Goal: Find specific page/section: Find specific page/section

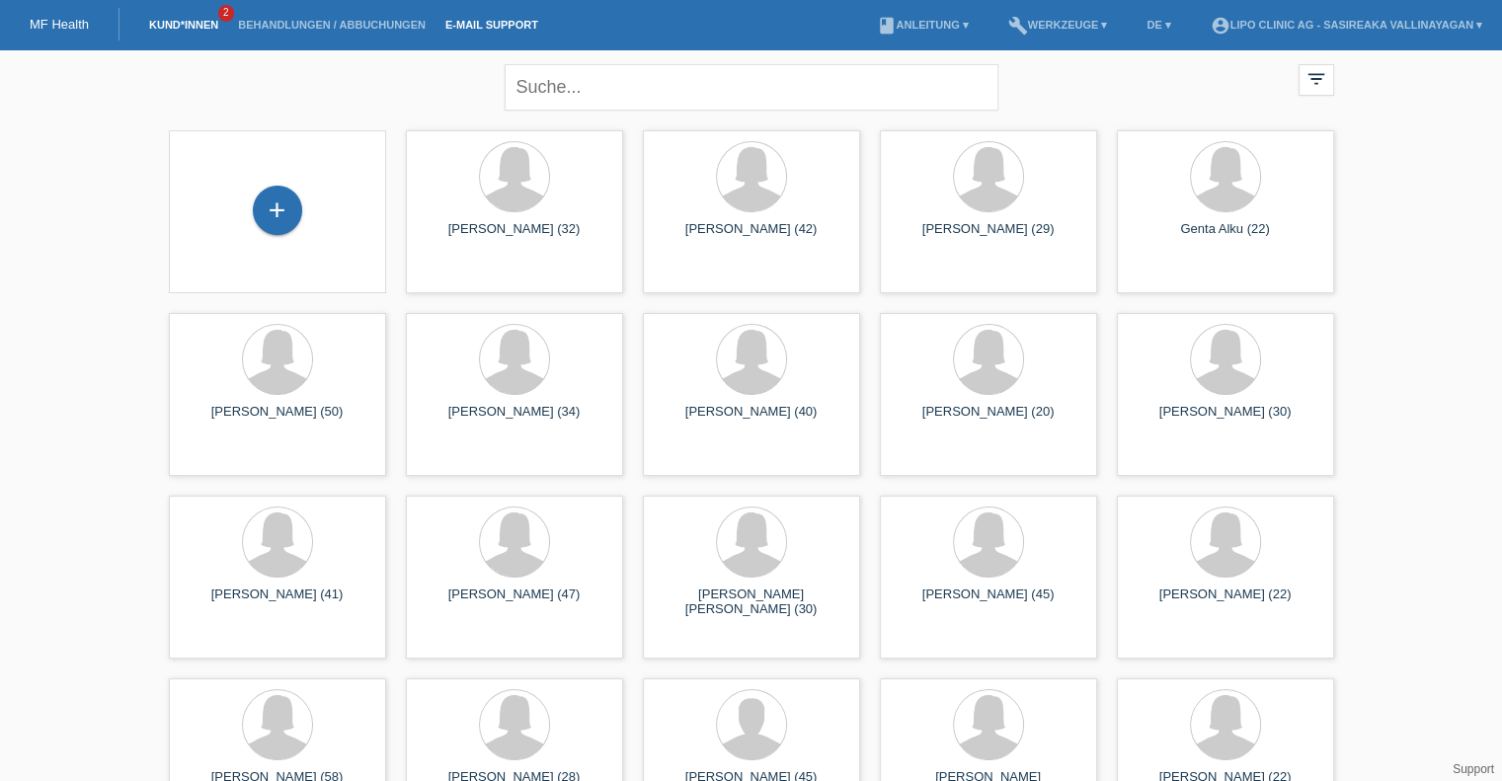
click at [470, 25] on link "E-Mail Support" at bounding box center [491, 25] width 113 height 12
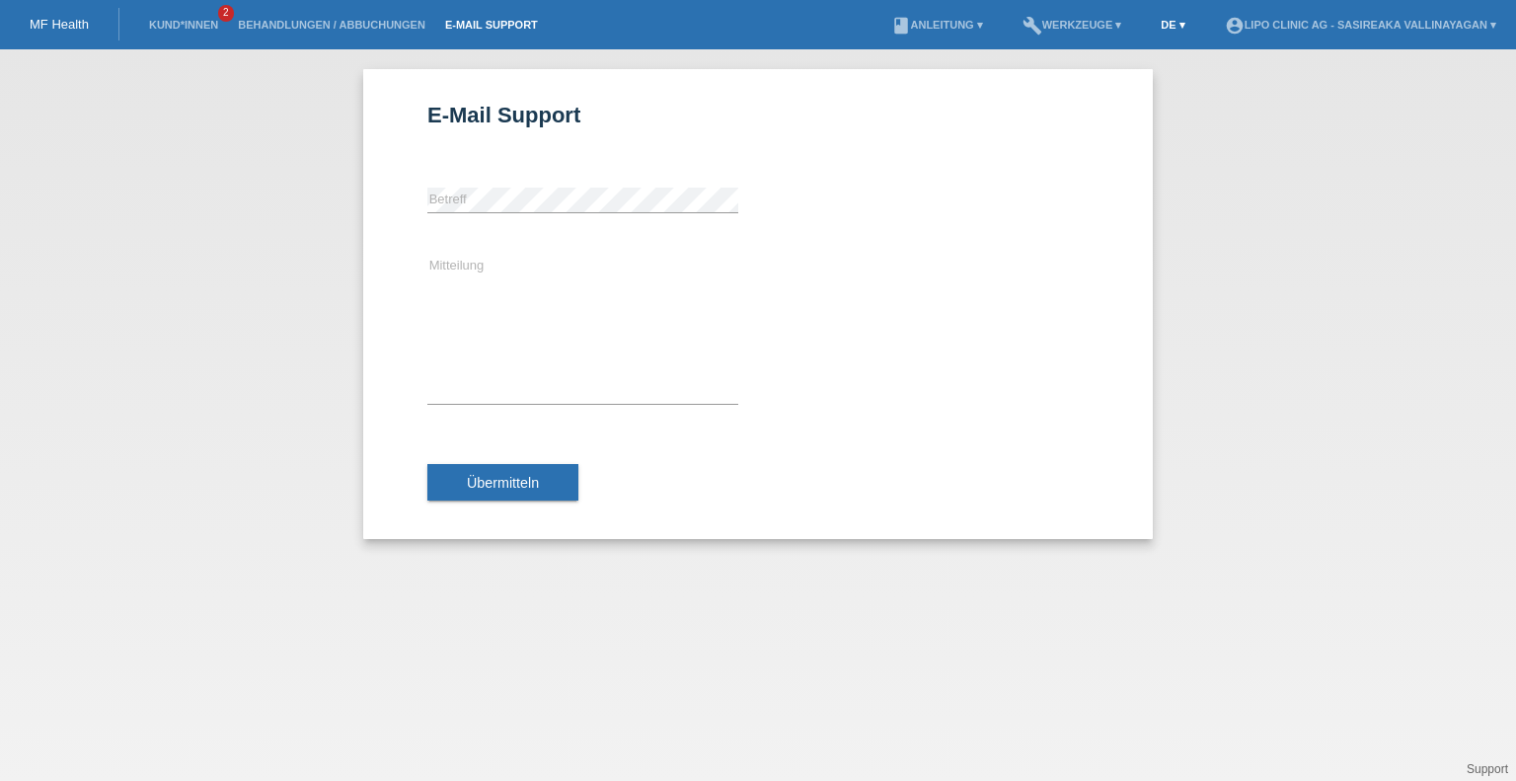
click at [1154, 23] on link "DE ▾" at bounding box center [1172, 25] width 43 height 12
click at [939, 21] on link "book Anleitung ▾" at bounding box center [938, 25] width 112 height 12
click at [43, 21] on link "MF Health" at bounding box center [59, 24] width 59 height 15
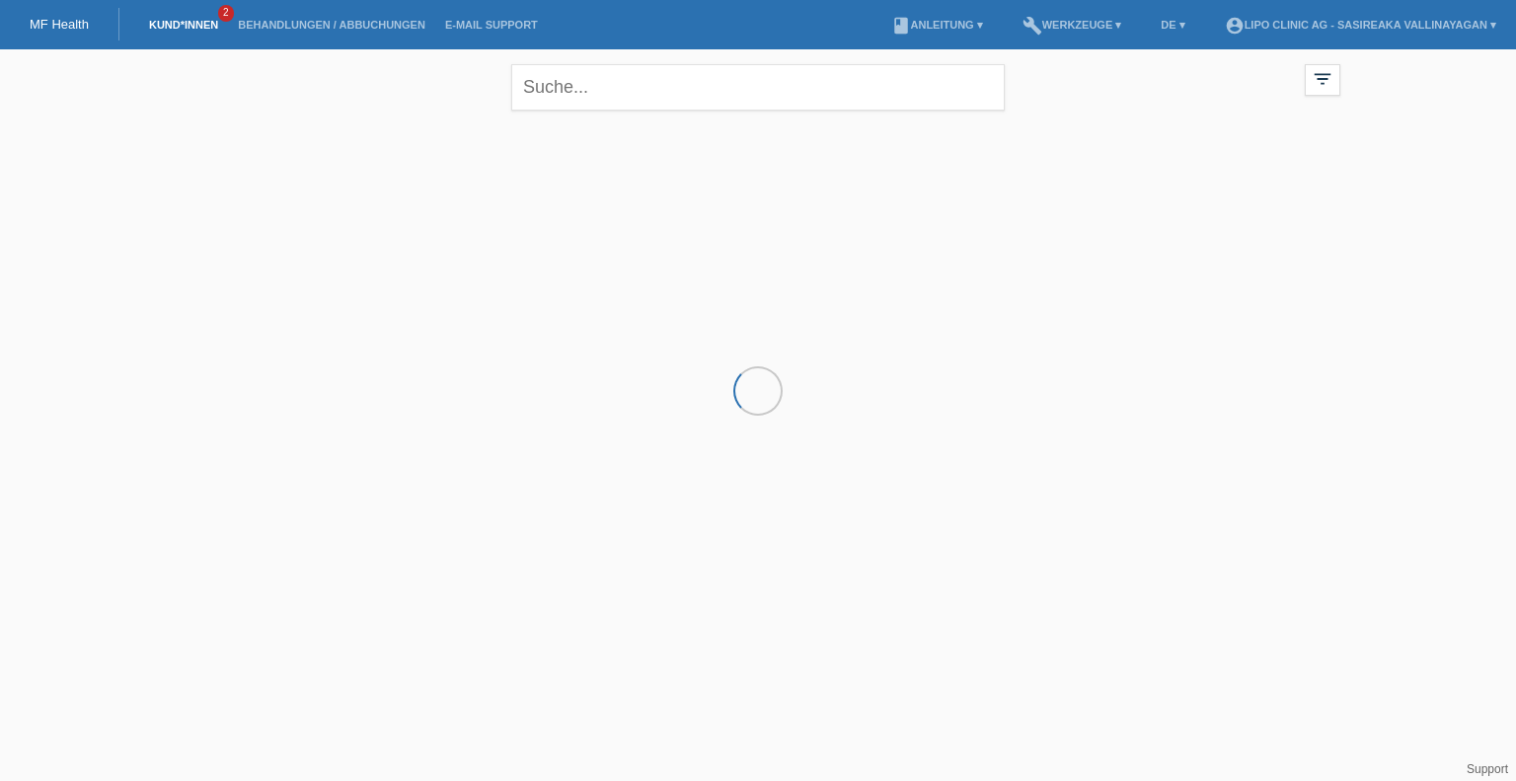
click at [192, 23] on link "Kund*innen" at bounding box center [183, 25] width 89 height 12
